Goal: Find specific page/section: Find specific page/section

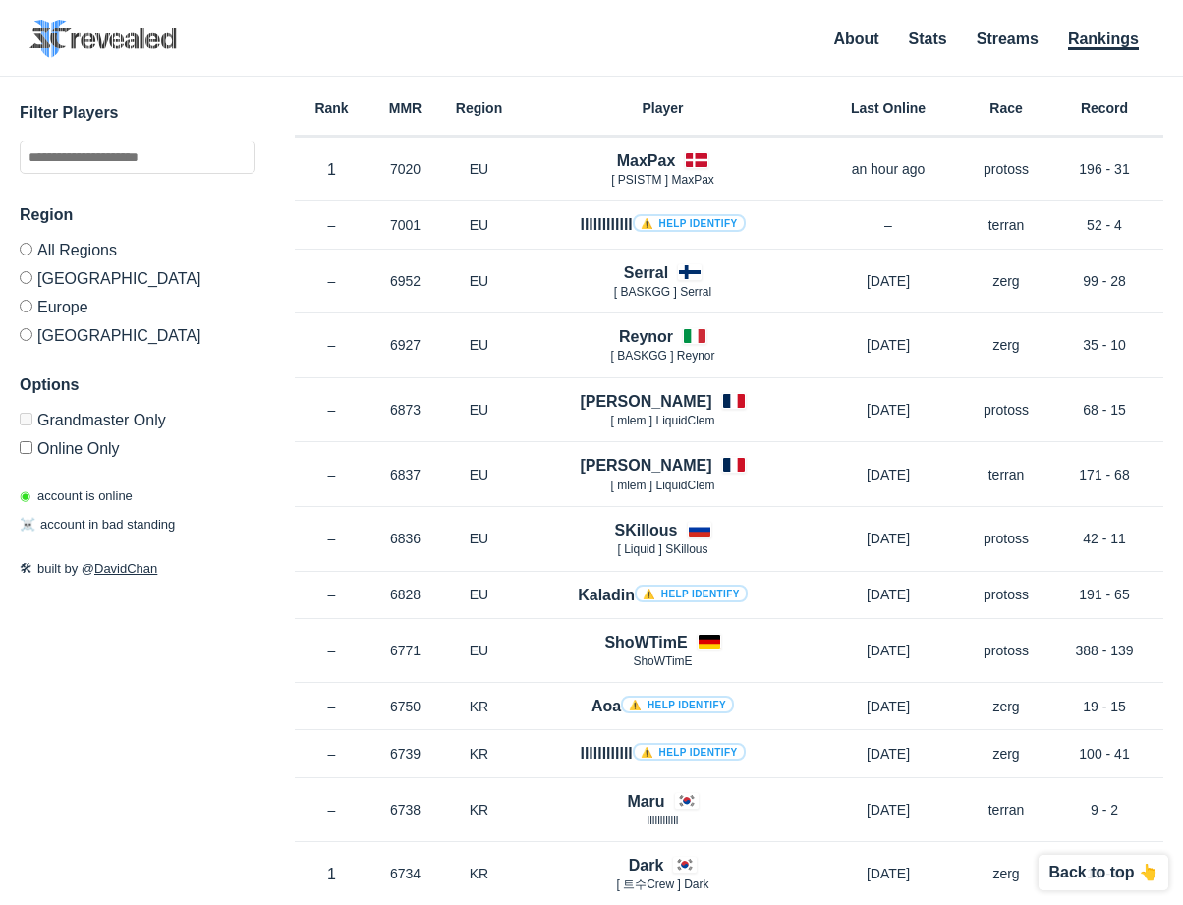
click at [68, 304] on label "Europe" at bounding box center [138, 306] width 236 height 29
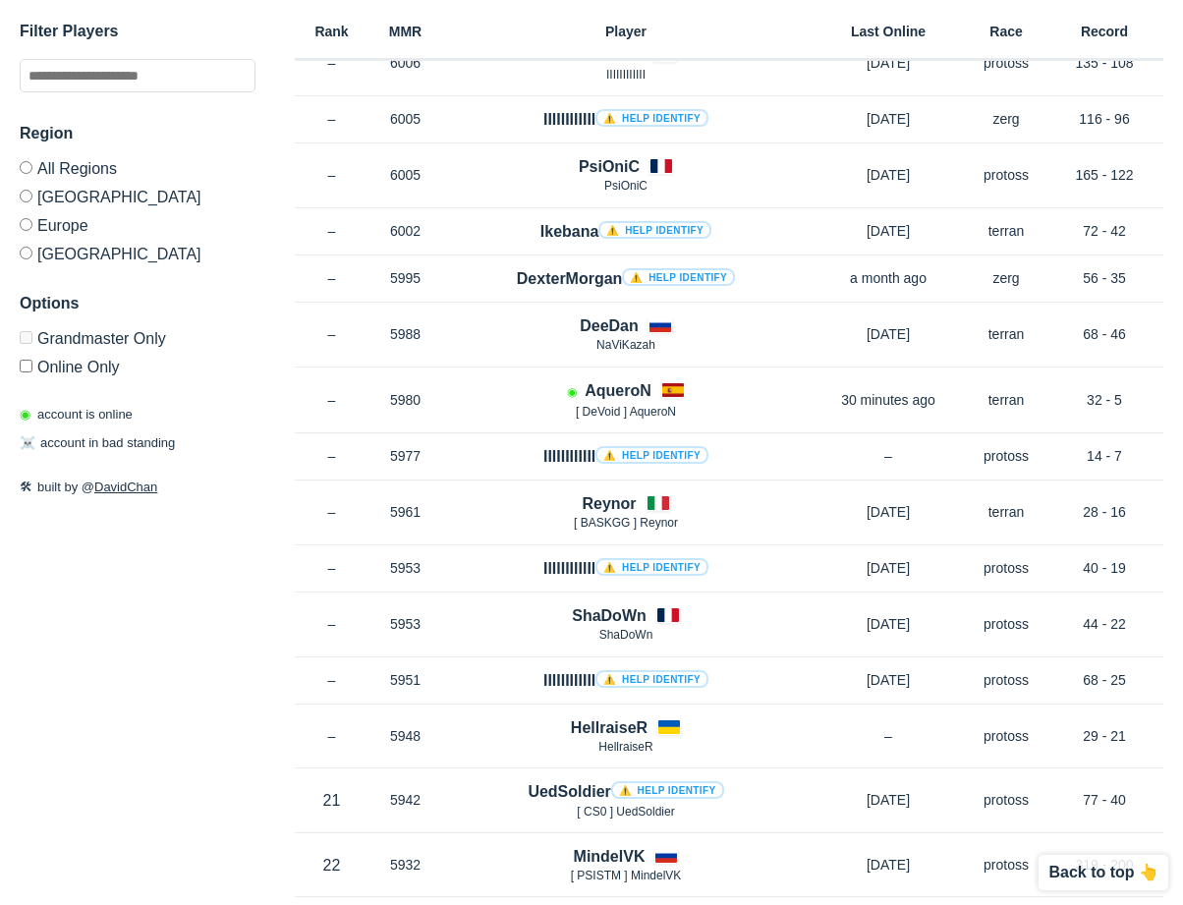
scroll to position [4521, 0]
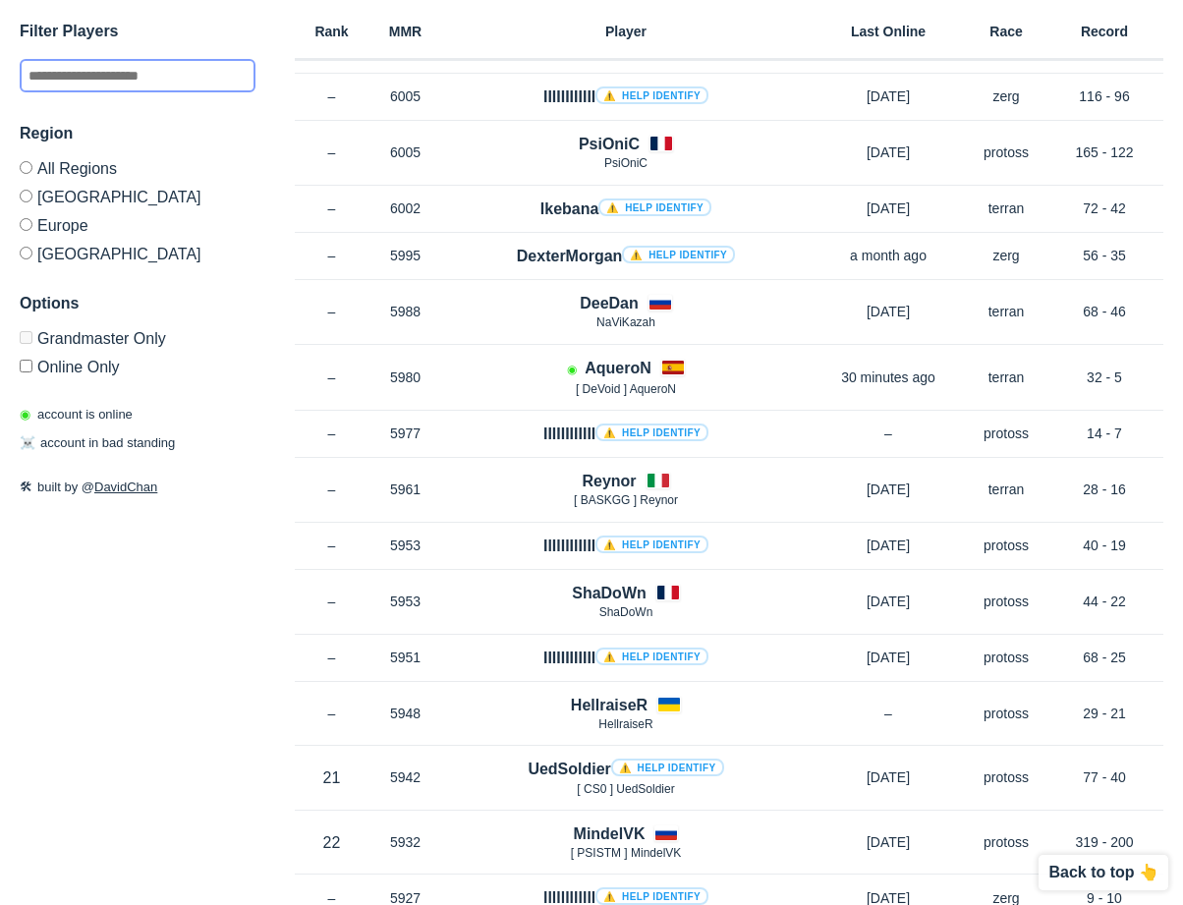
click at [191, 74] on input "text" at bounding box center [138, 75] width 236 height 33
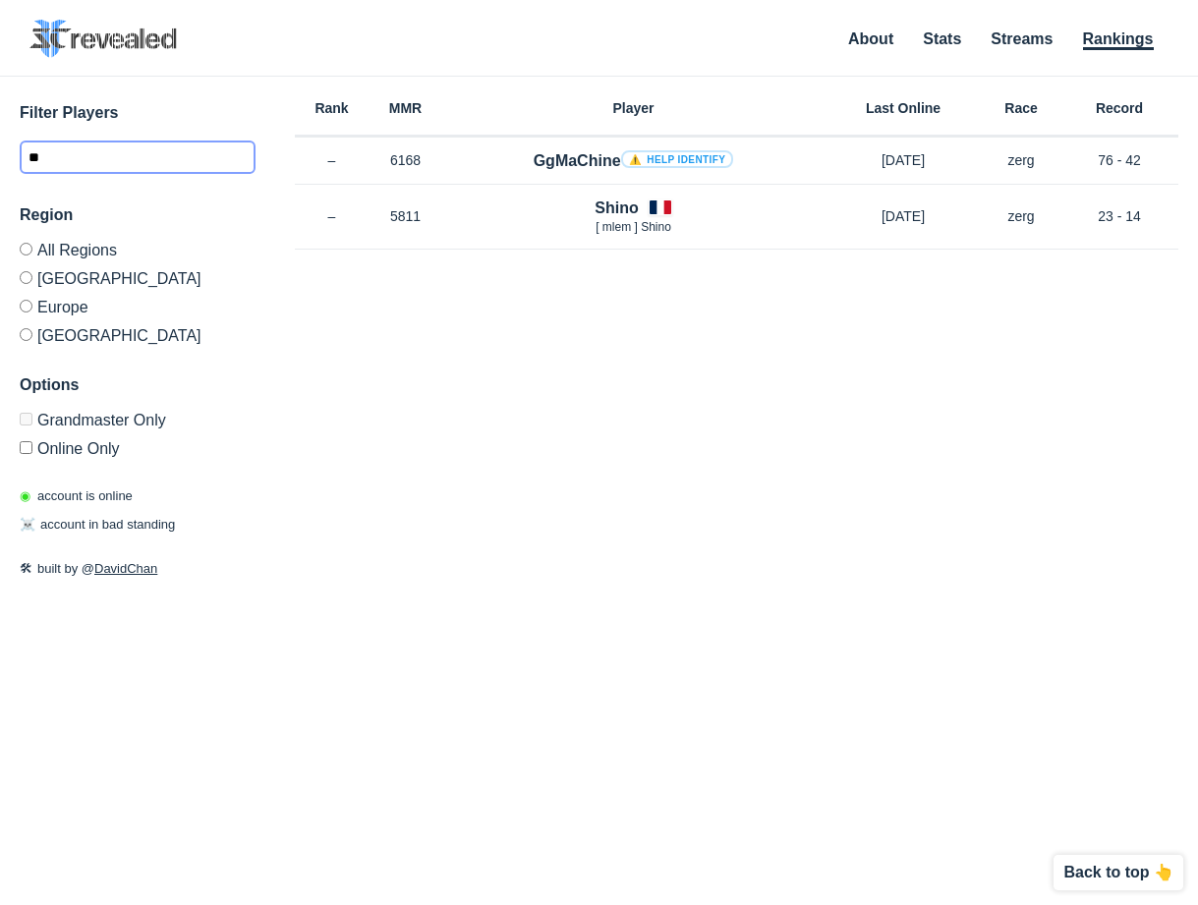
type input "*"
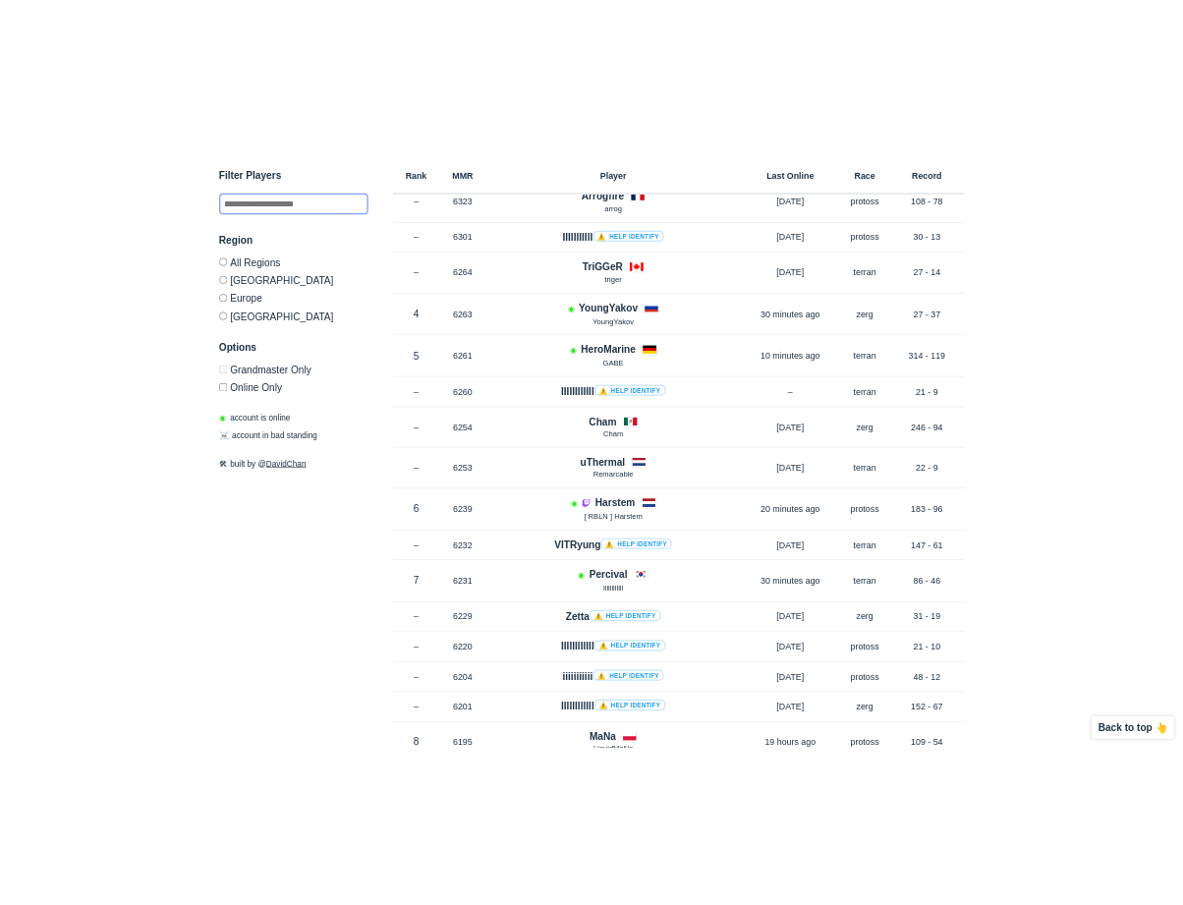
scroll to position [1853, 0]
